Goal: Book appointment/travel/reservation

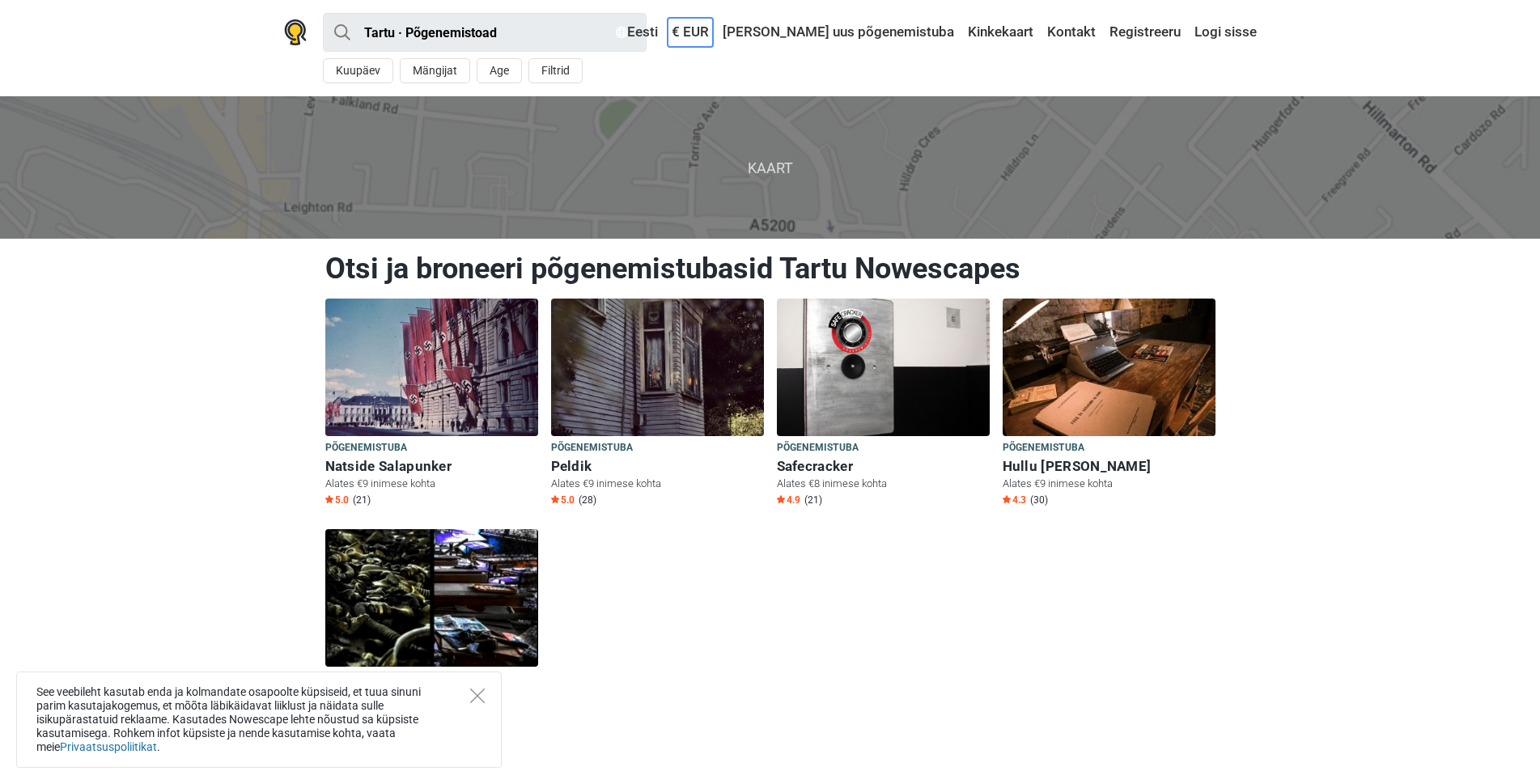
click at [713, 34] on link "€ EUR" at bounding box center [690, 32] width 45 height 29
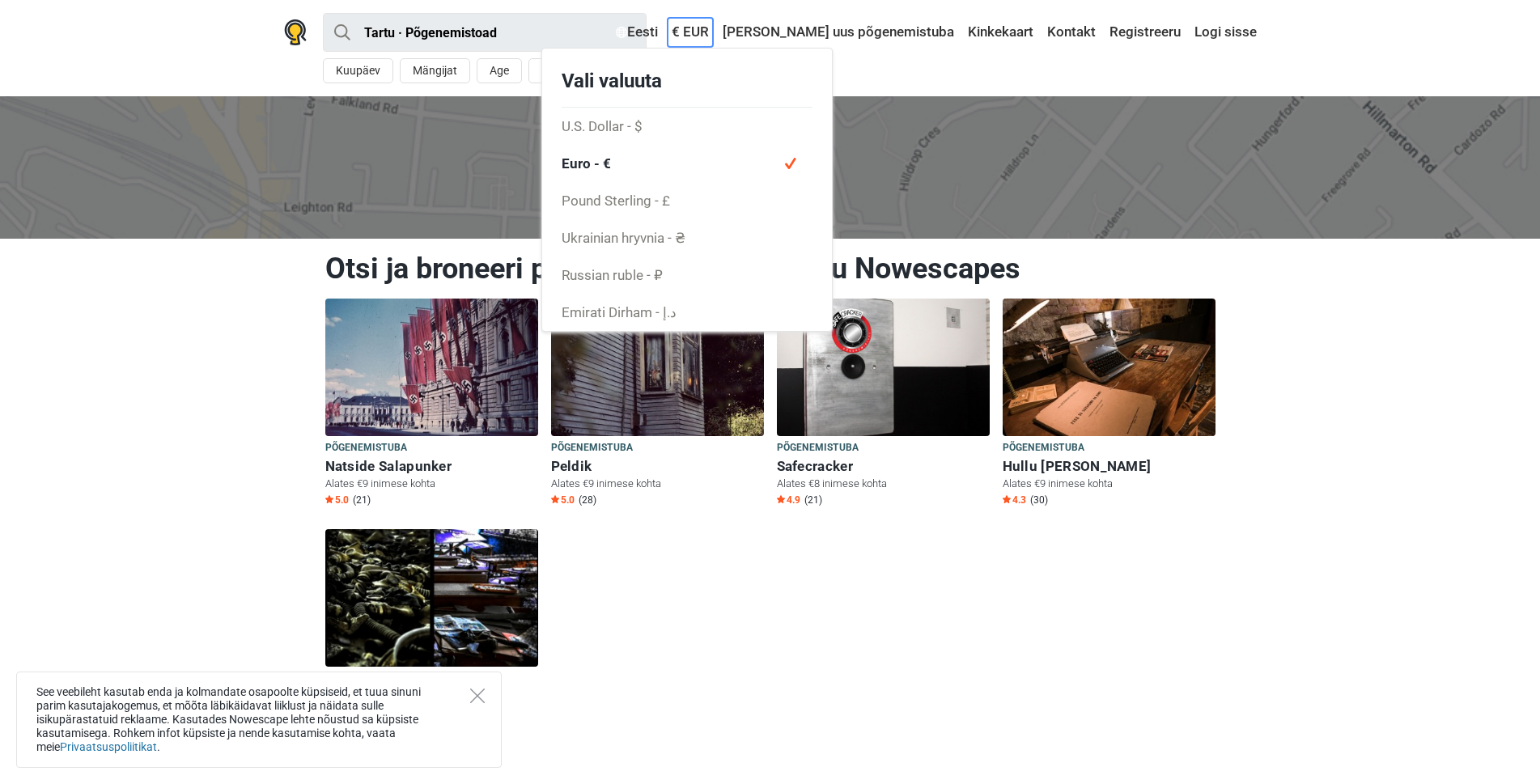
click at [713, 34] on link "€ EUR" at bounding box center [690, 32] width 45 height 29
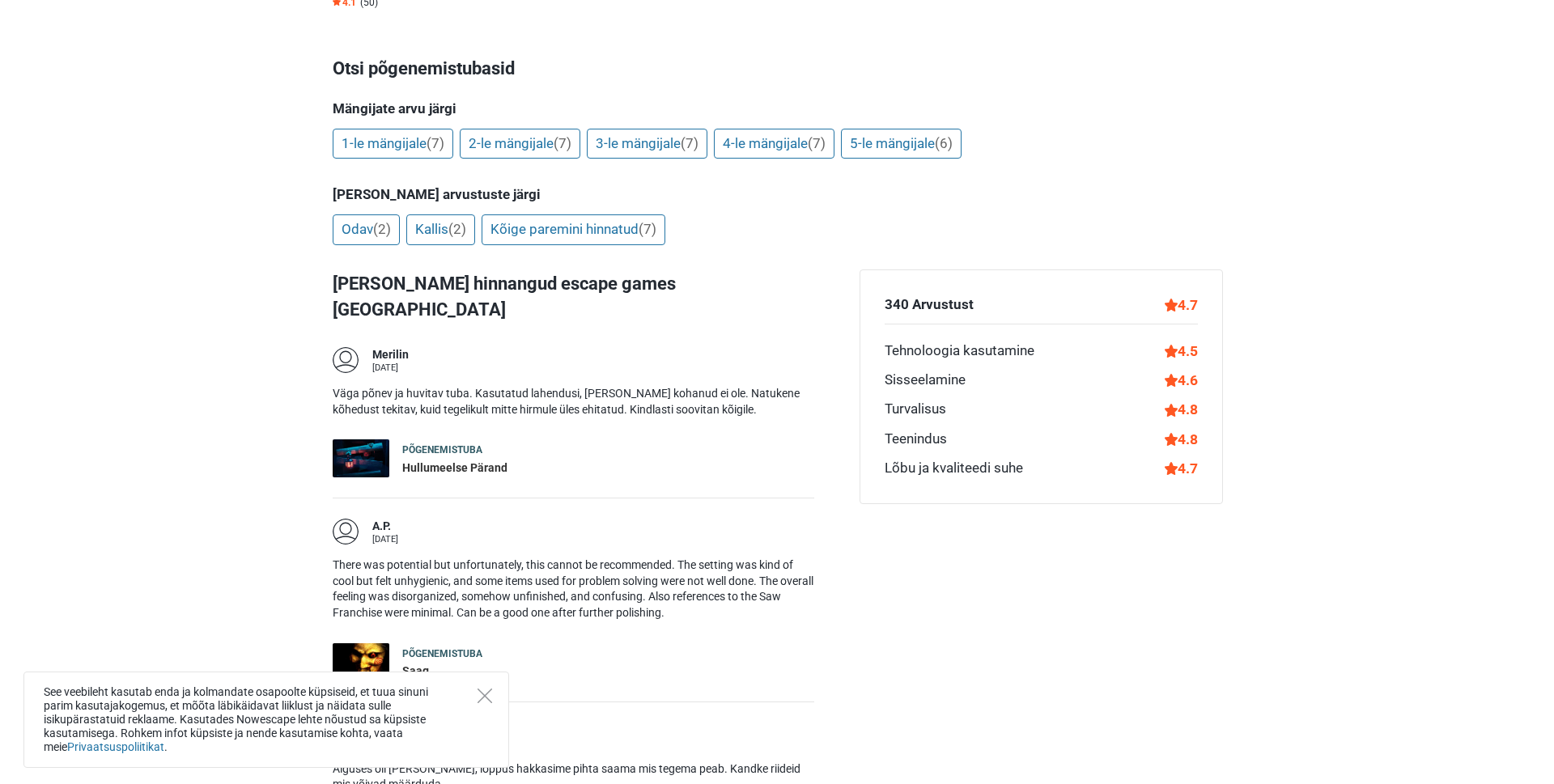
scroll to position [648, 0]
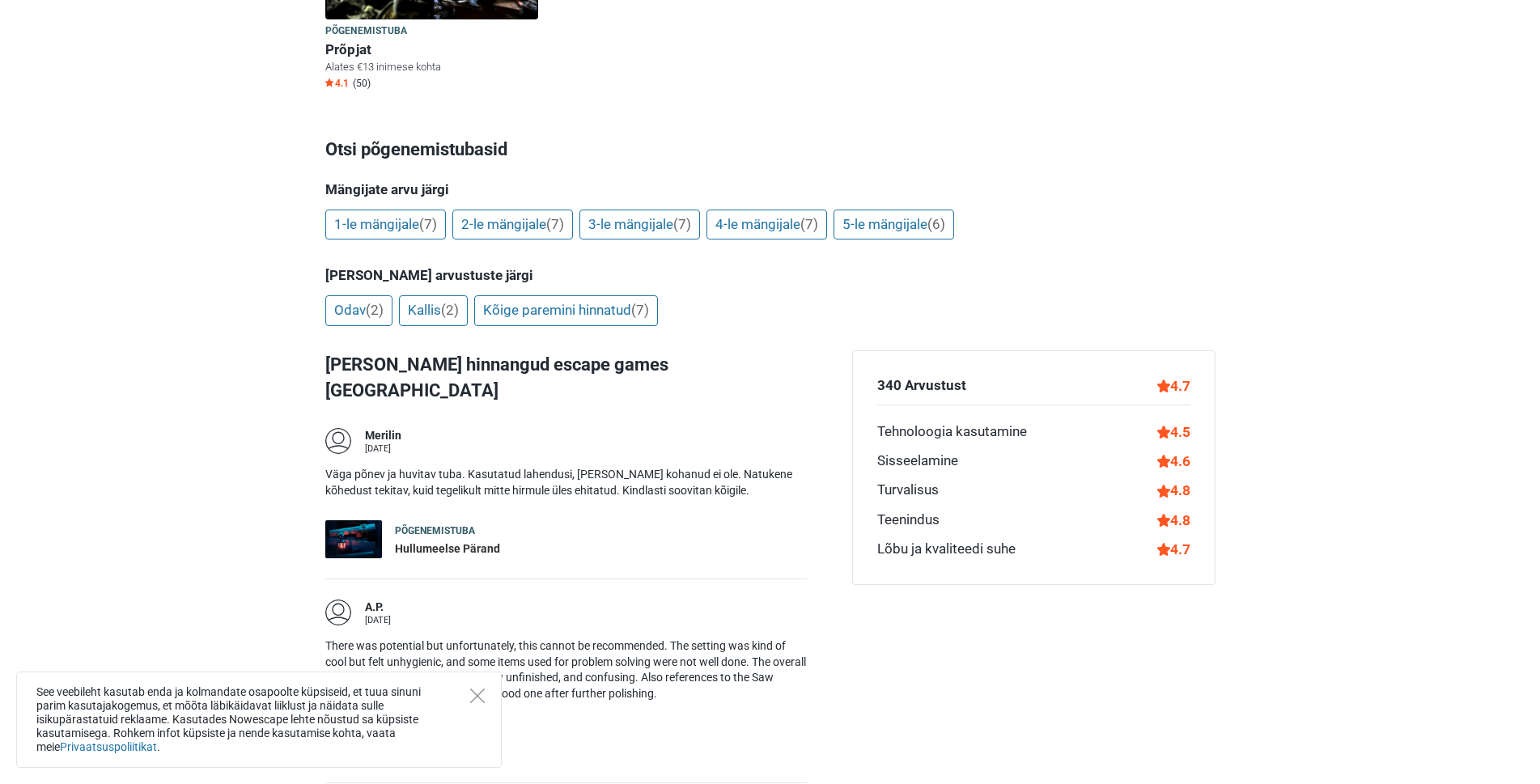
click at [421, 542] on div "Hullumeelse Pärand" at bounding box center [448, 550] width 105 height 17
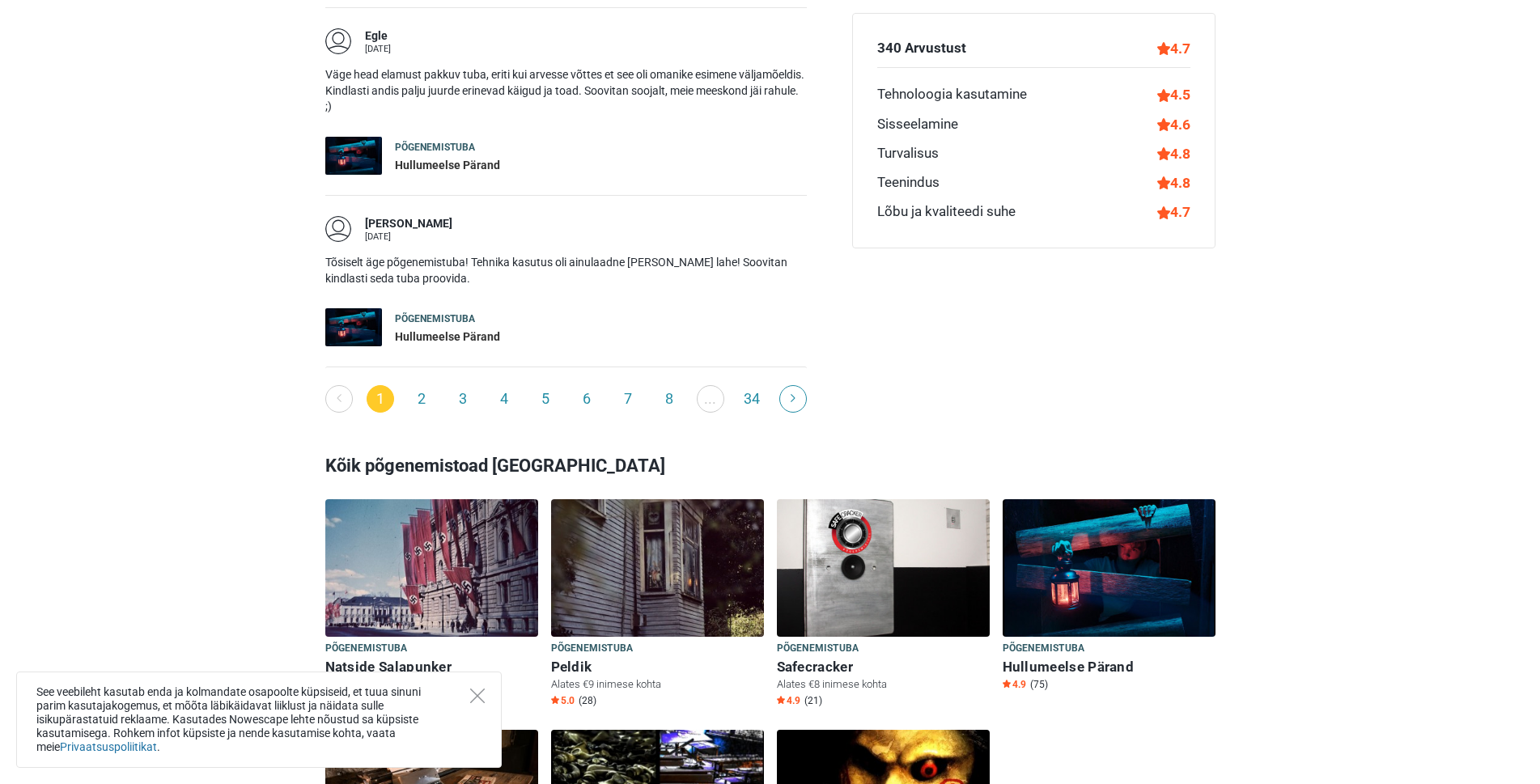
scroll to position [2023, 0]
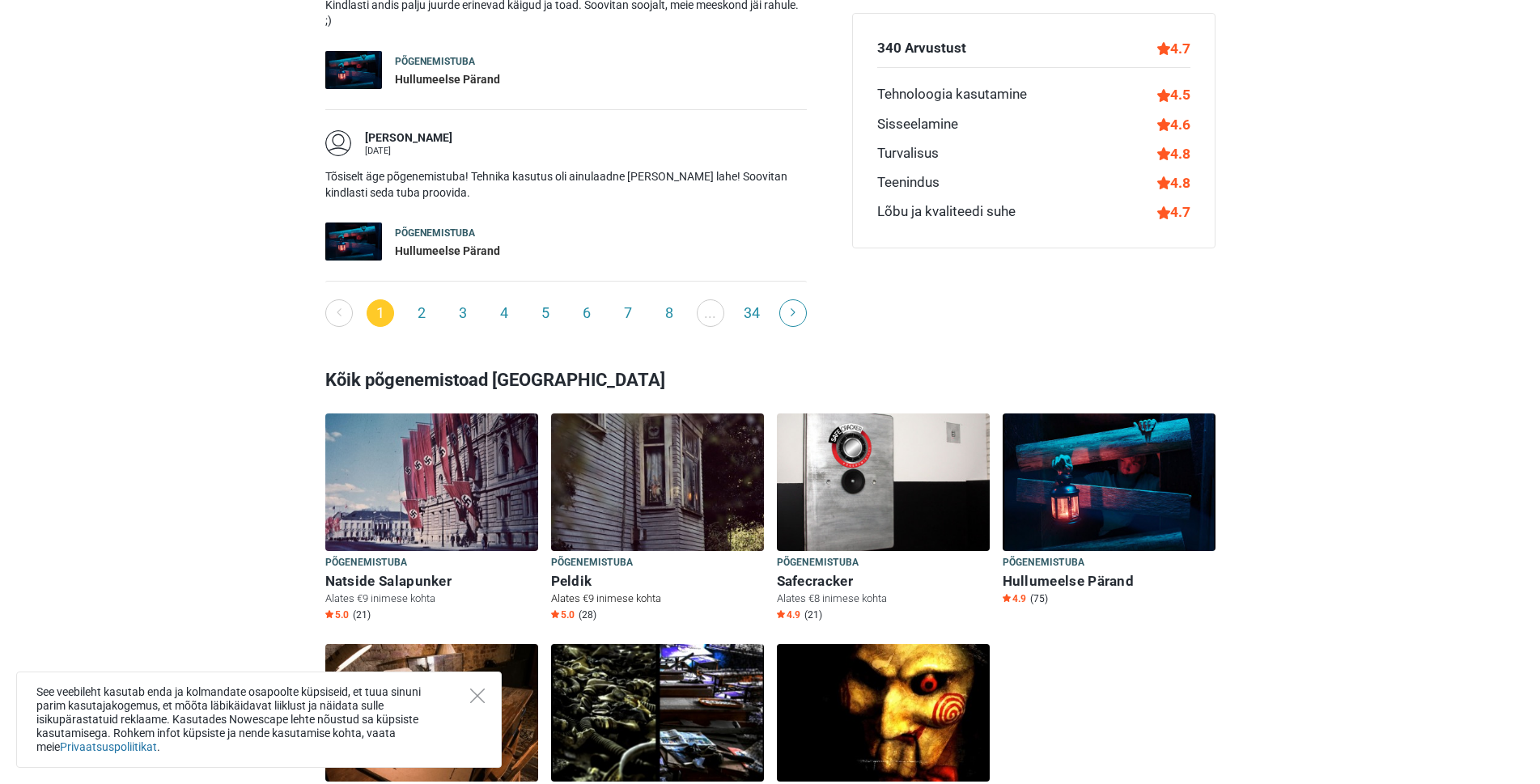
click at [624, 555] on span "Põgenemistuba" at bounding box center [593, 563] width 83 height 18
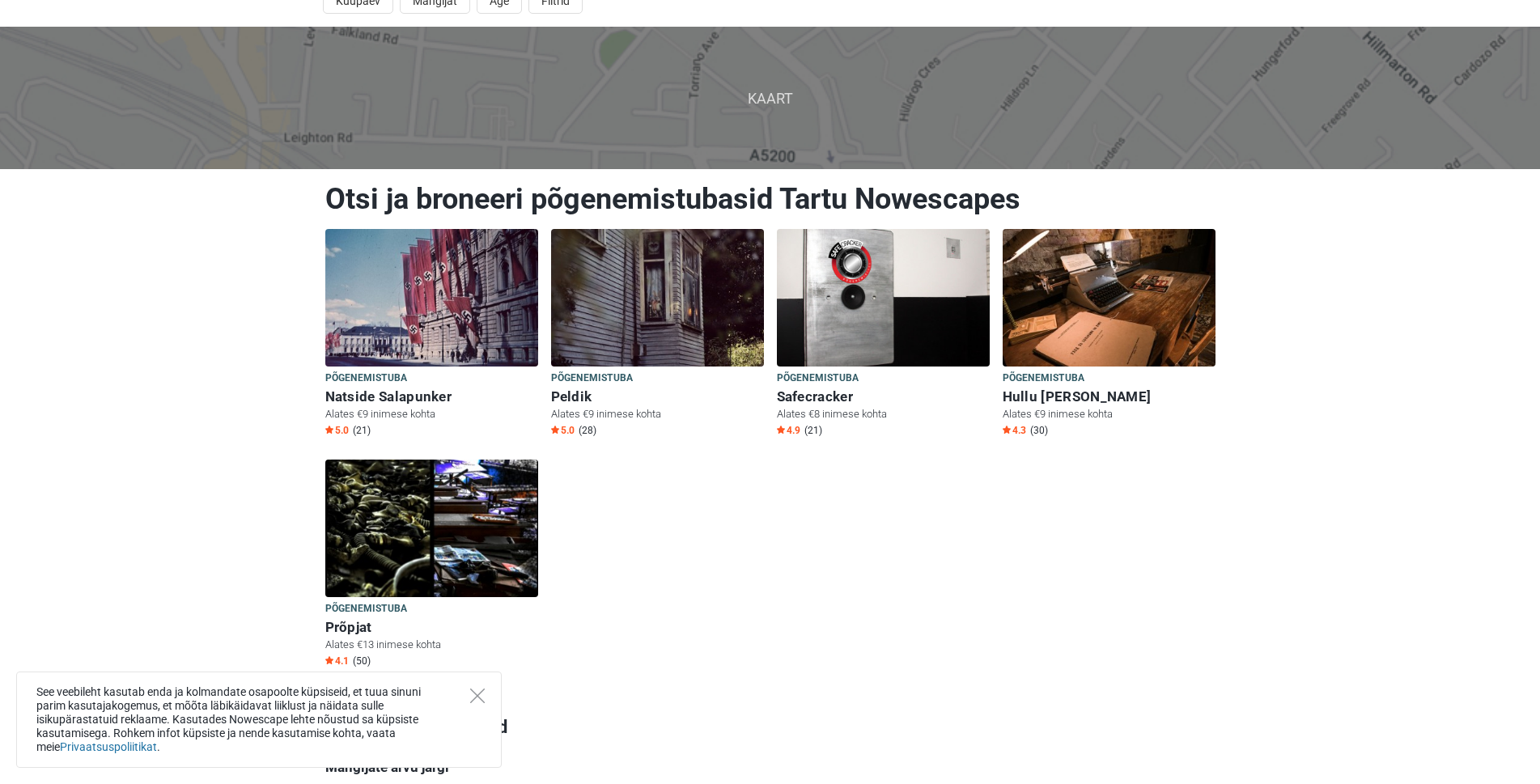
scroll to position [0, 0]
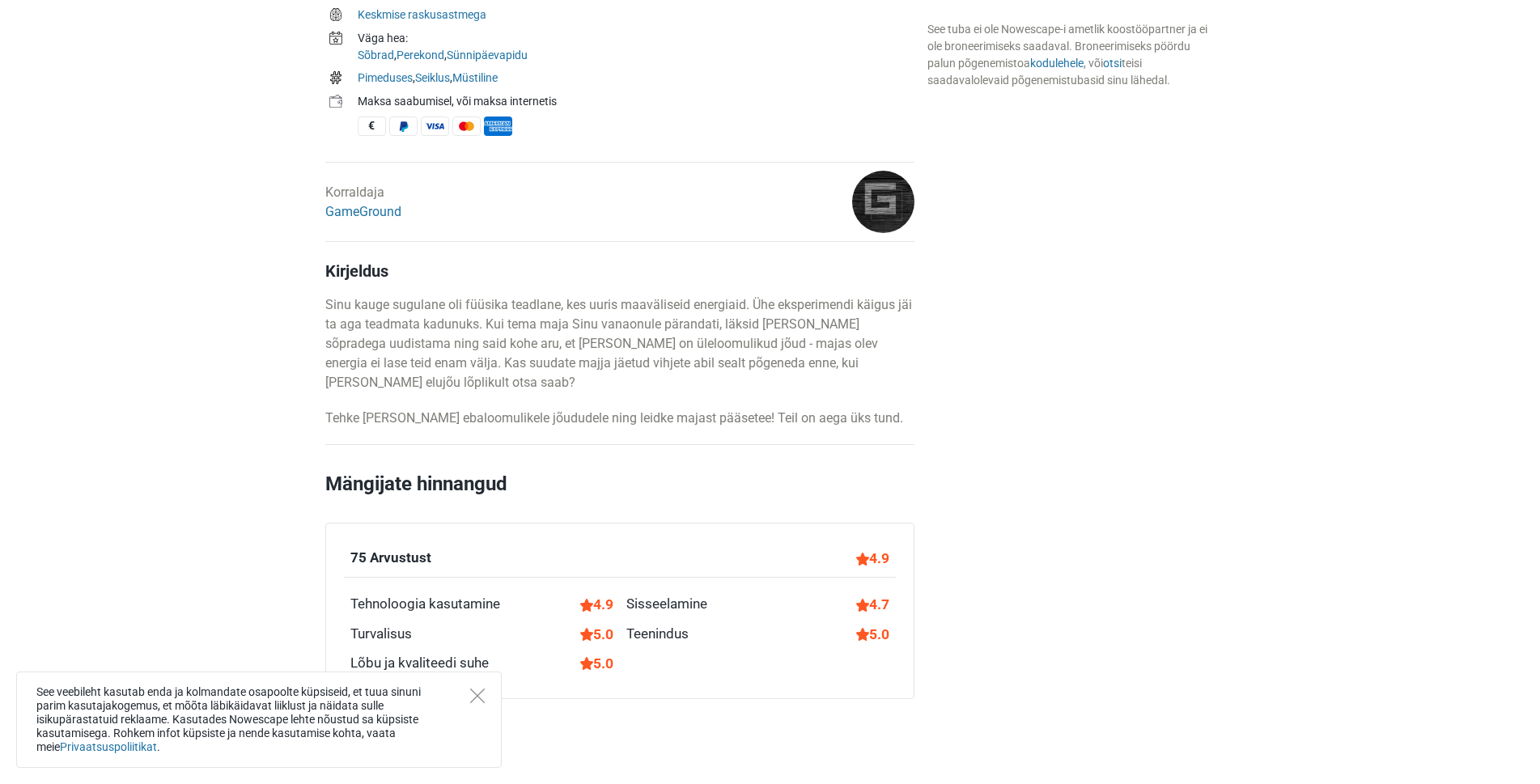
scroll to position [323, 0]
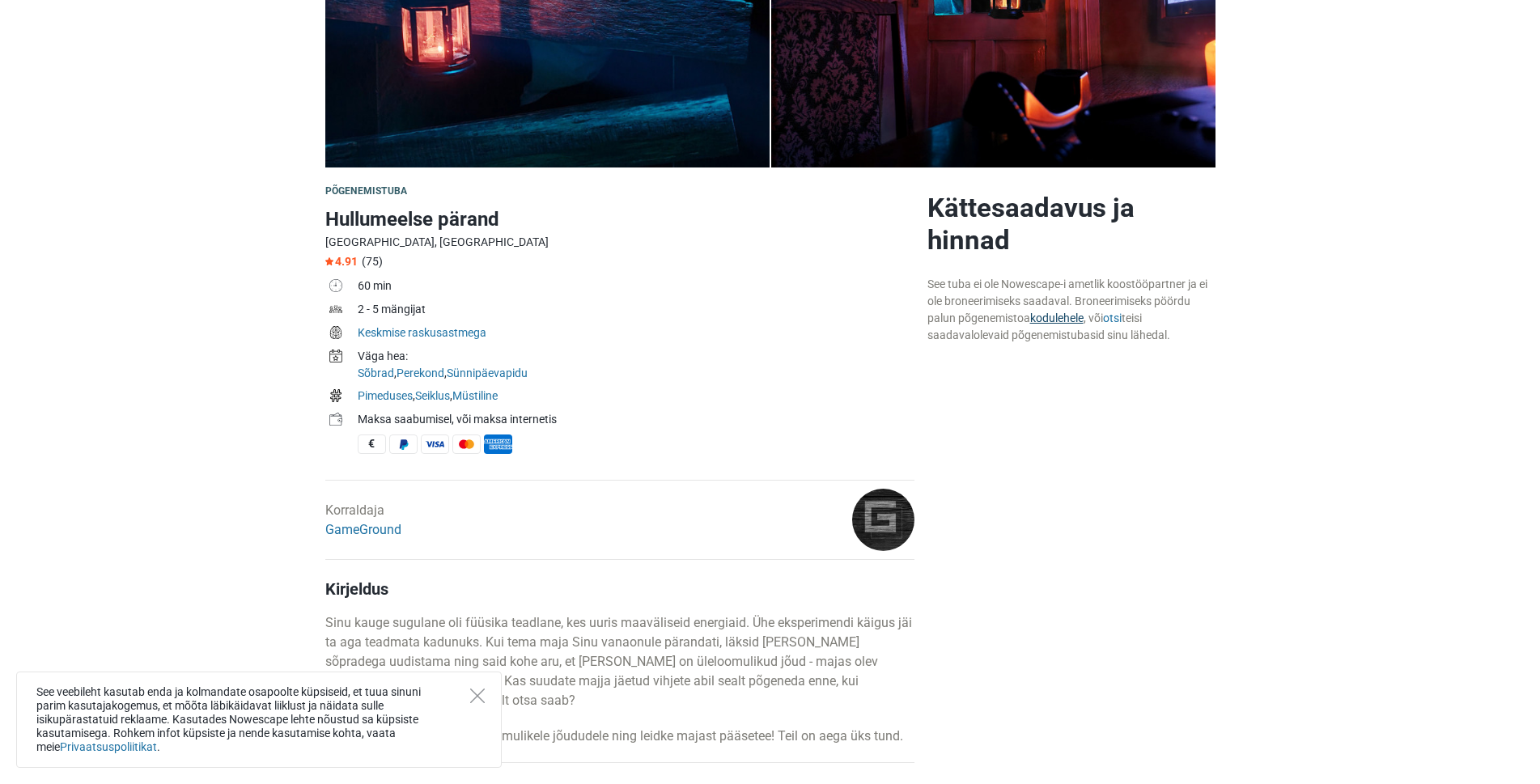
click at [1050, 320] on link "kodulehele" at bounding box center [1057, 318] width 53 height 13
